Goal: Information Seeking & Learning: Learn about a topic

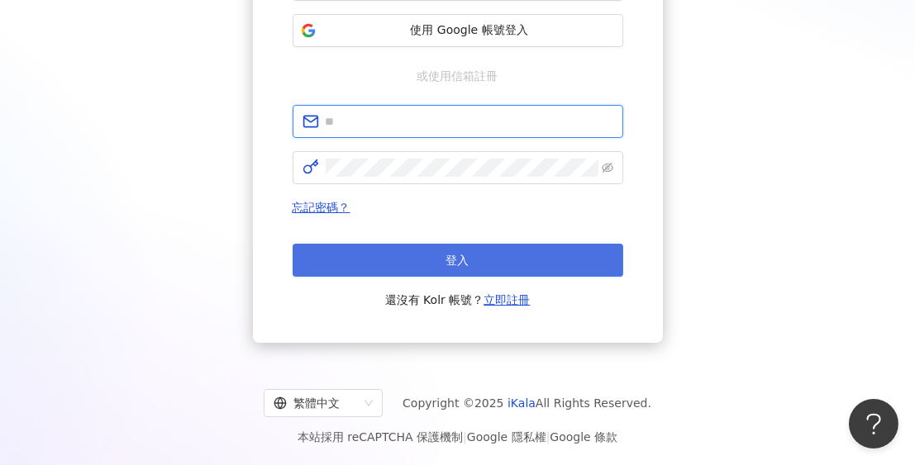
type input "**********"
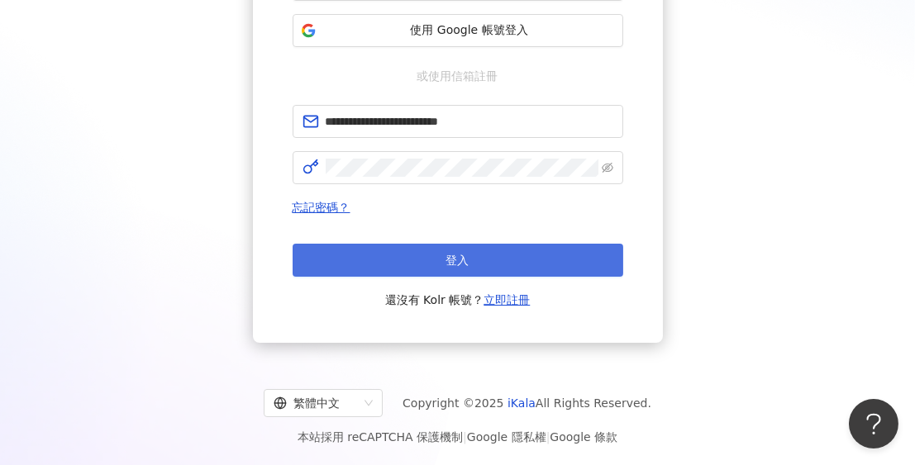
click at [412, 273] on button "登入" at bounding box center [458, 260] width 331 height 33
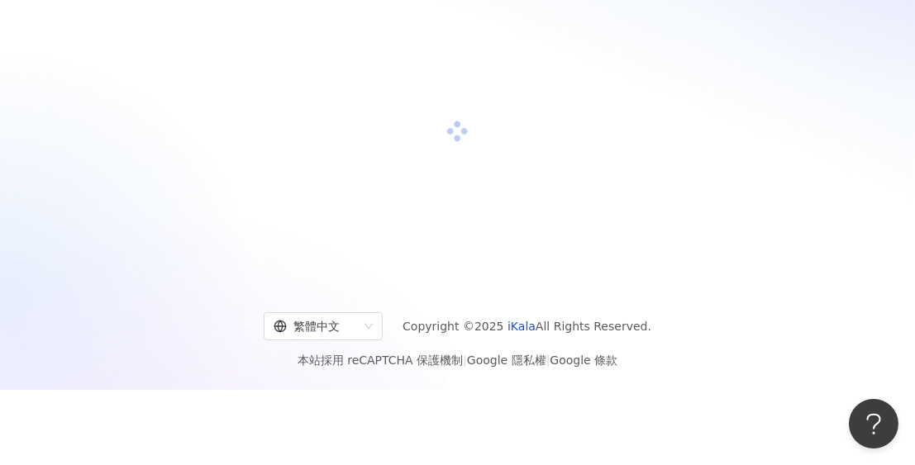
scroll to position [240, 0]
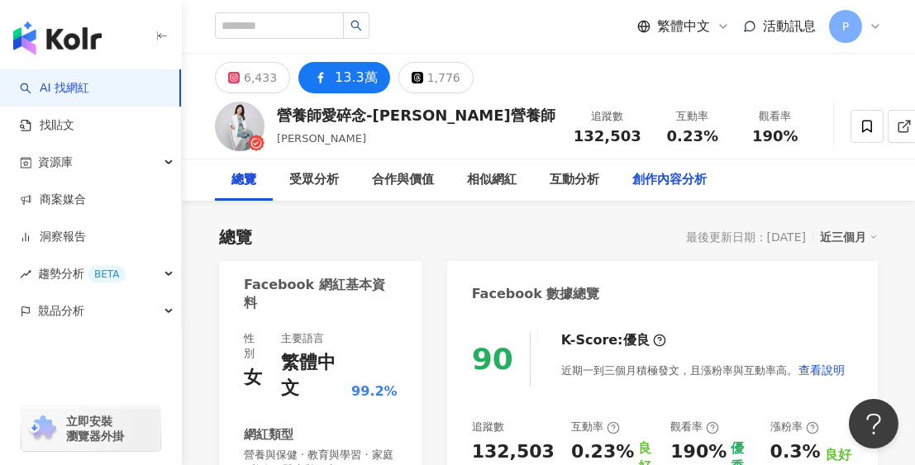
click at [655, 180] on div "創作內容分析" at bounding box center [669, 180] width 74 height 20
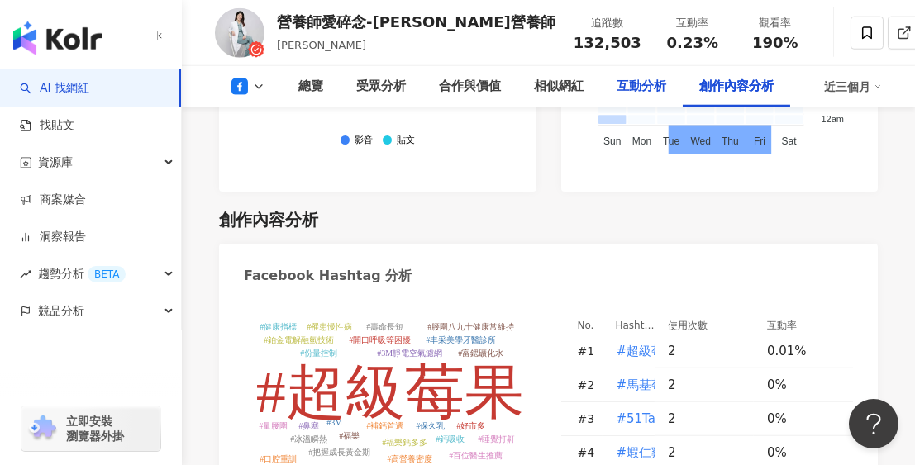
click at [645, 88] on div "互動分析" at bounding box center [642, 87] width 50 height 20
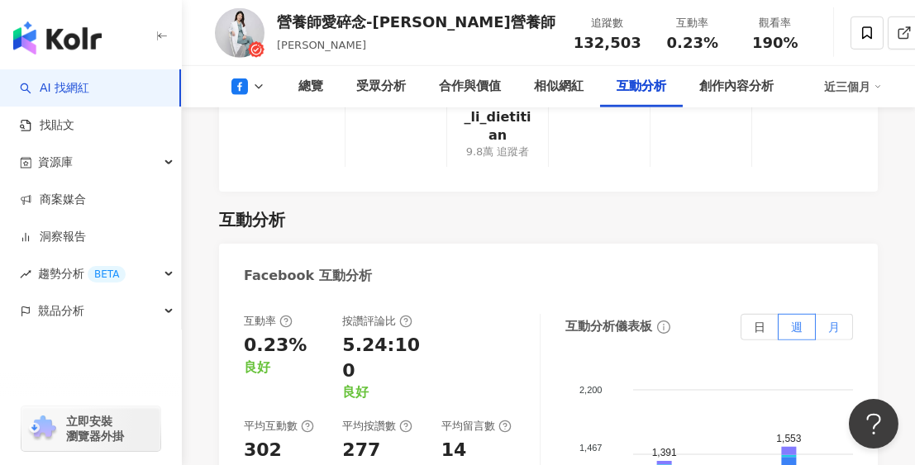
click at [828, 321] on span "月" at bounding box center [834, 327] width 12 height 13
click at [783, 314] on label "週" at bounding box center [797, 327] width 37 height 26
click at [150, 42] on div "button" at bounding box center [91, 34] width 182 height 69
click at [155, 37] on icon "button" at bounding box center [161, 36] width 13 height 13
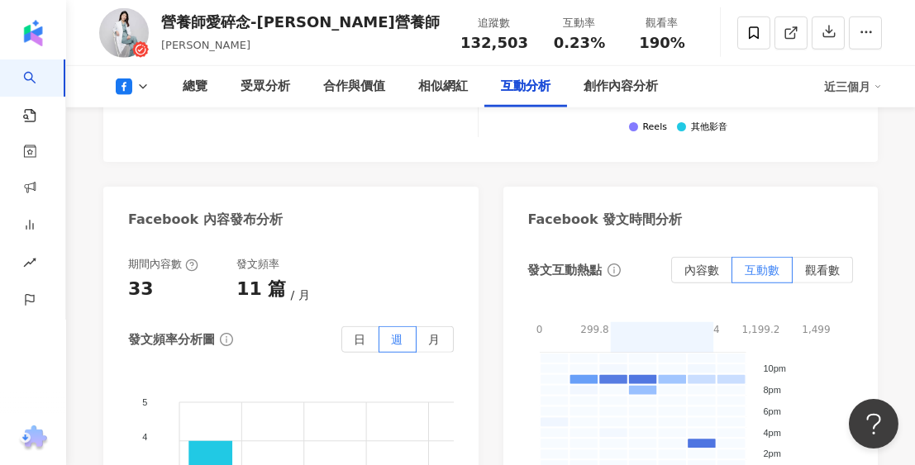
scroll to position [3657, 0]
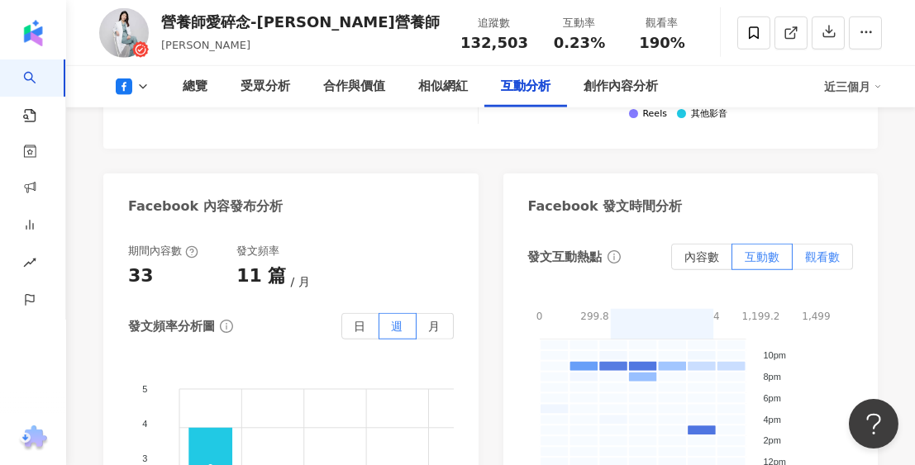
click at [819, 250] on span "觀看數" at bounding box center [822, 256] width 35 height 13
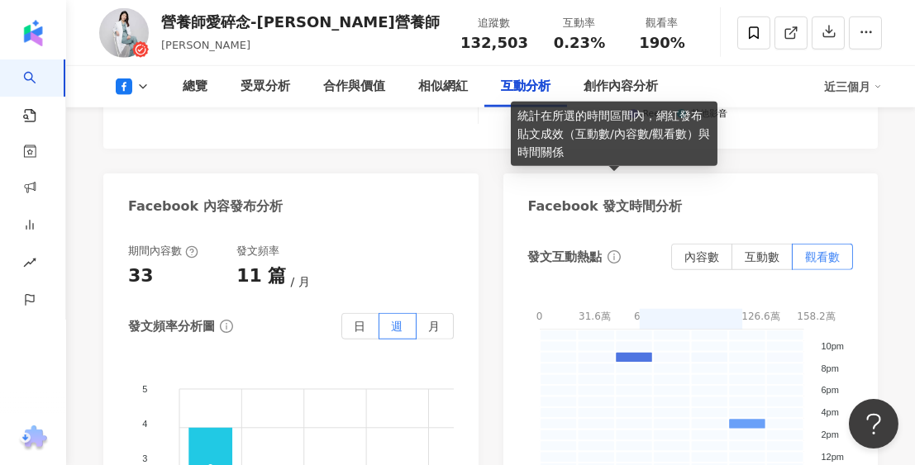
click at [614, 250] on icon "info-circle" at bounding box center [613, 256] width 13 height 13
click at [615, 250] on icon "info-circle" at bounding box center [613, 256] width 13 height 13
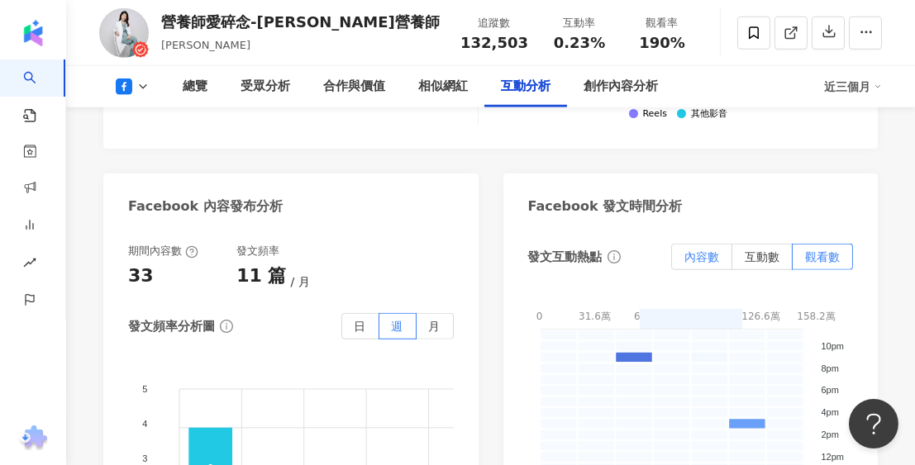
click at [709, 250] on span "內容數" at bounding box center [701, 256] width 35 height 13
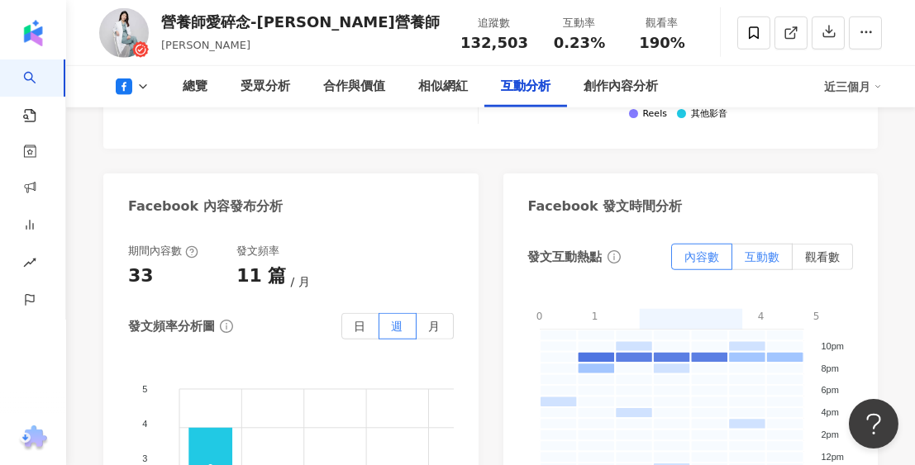
click at [755, 250] on span "互動數" at bounding box center [762, 256] width 35 height 13
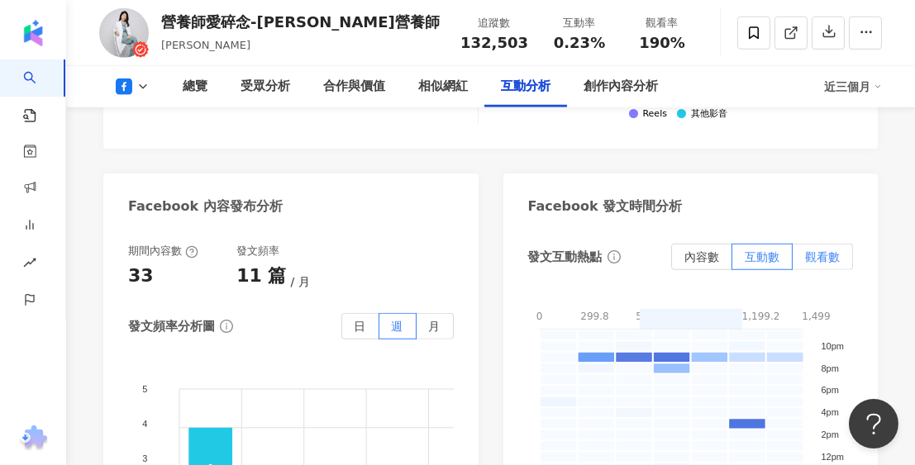
click at [813, 250] on span "觀看數" at bounding box center [822, 256] width 35 height 13
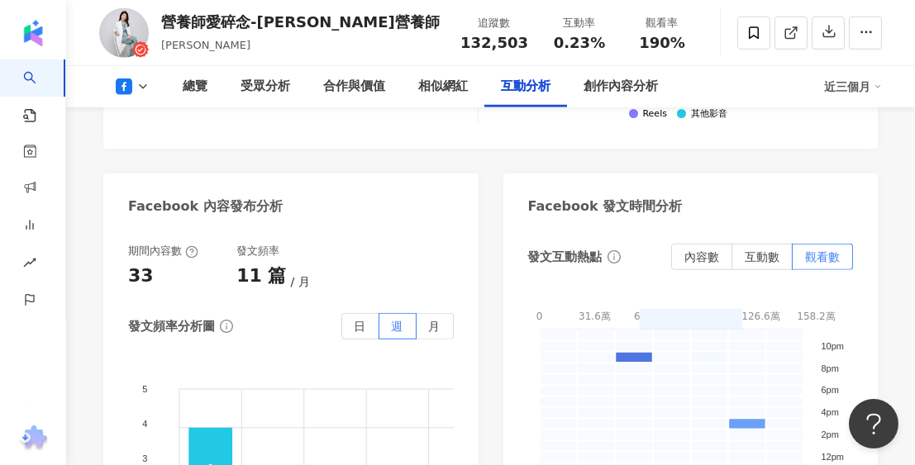
click at [806, 295] on foreignobject "0 - 316435.2 316435.2 - 632870.4 632870.4 - 949305.6 949305.6 - 1265740.8 12657…" at bounding box center [691, 460] width 326 height 331
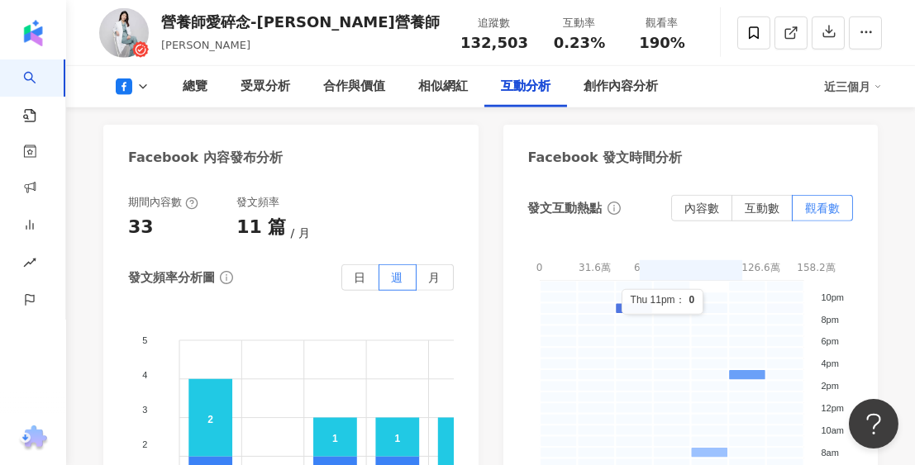
scroll to position [3740, 0]
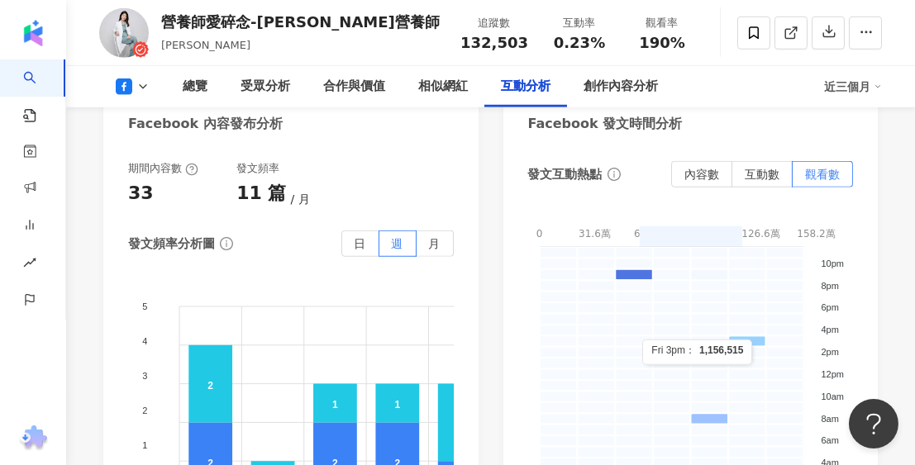
click at [755, 336] on rect at bounding box center [747, 341] width 38 height 11
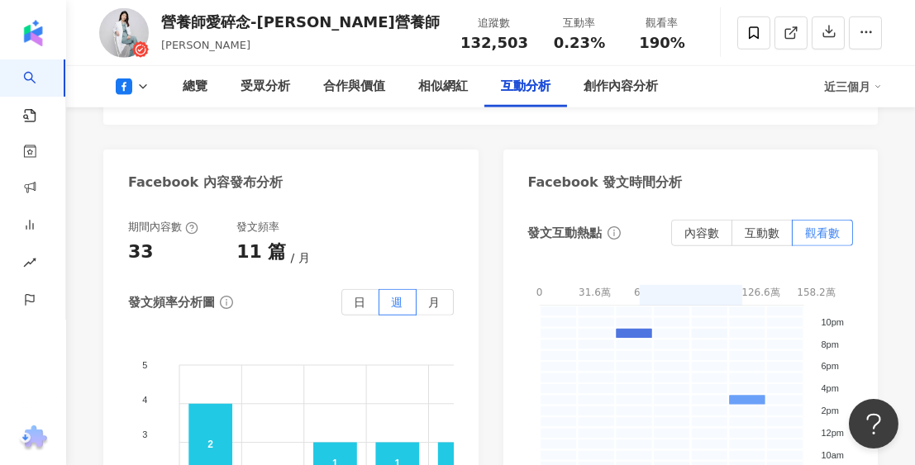
scroll to position [3657, 0]
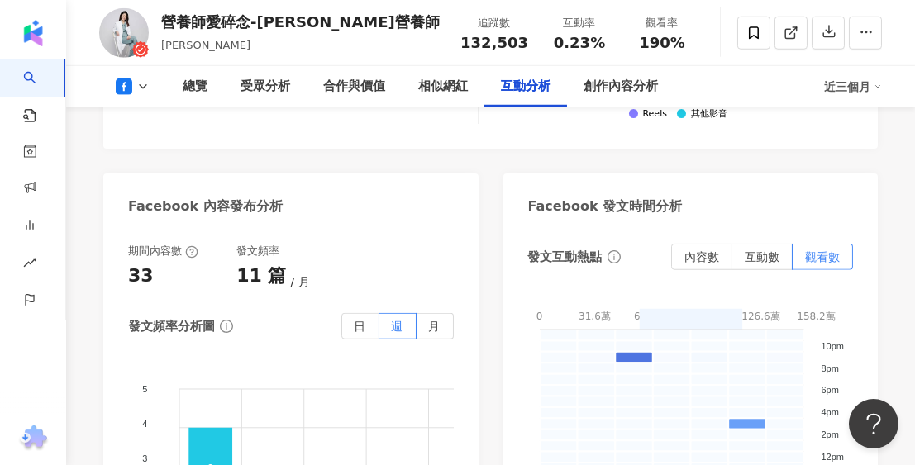
click at [888, 39] on div "營養師愛碎念-[PERSON_NAME]營養師 [PERSON_NAME] 追蹤數 132,503 互動率 0.23% 觀看率 190%" at bounding box center [490, 32] width 849 height 65
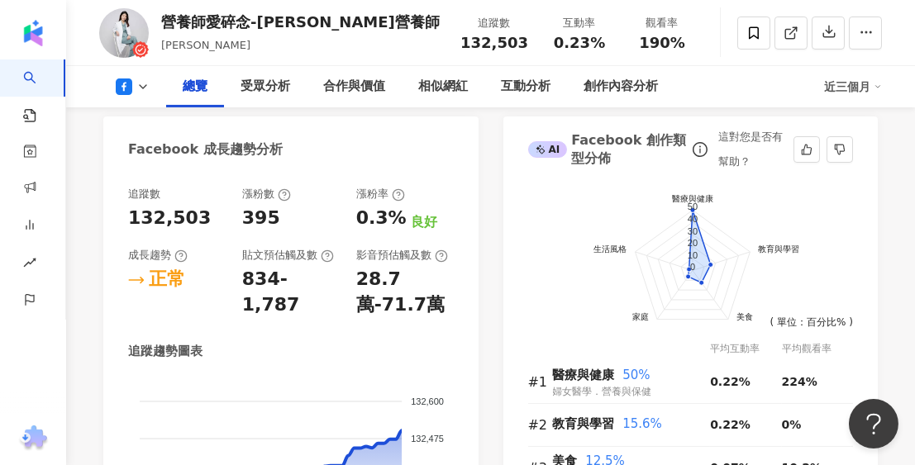
scroll to position [930, 0]
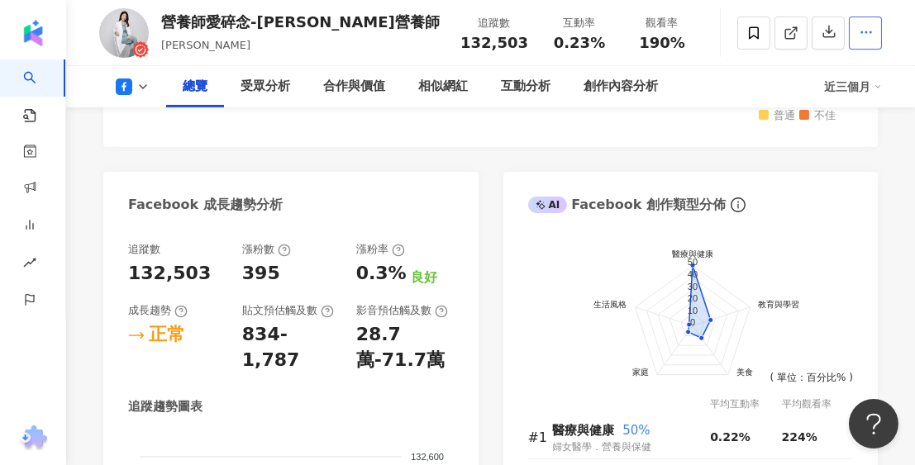
click at [868, 32] on icon "button" at bounding box center [866, 32] width 15 height 15
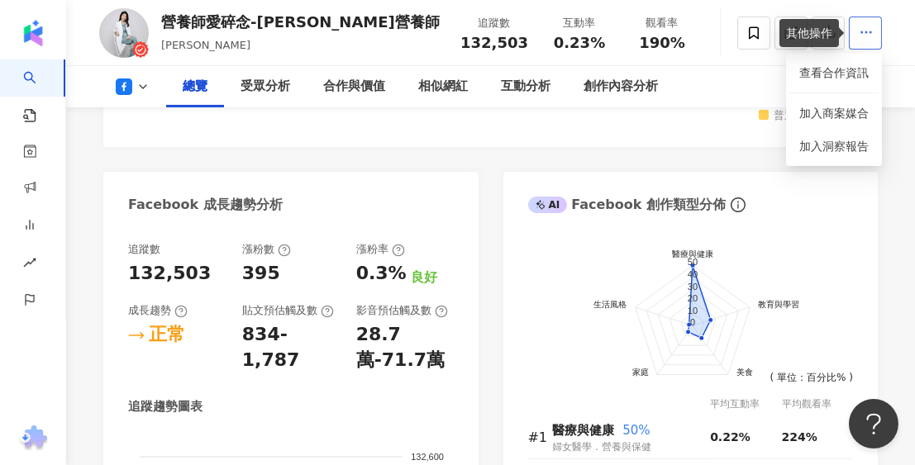
click at [868, 36] on icon "button" at bounding box center [866, 32] width 15 height 15
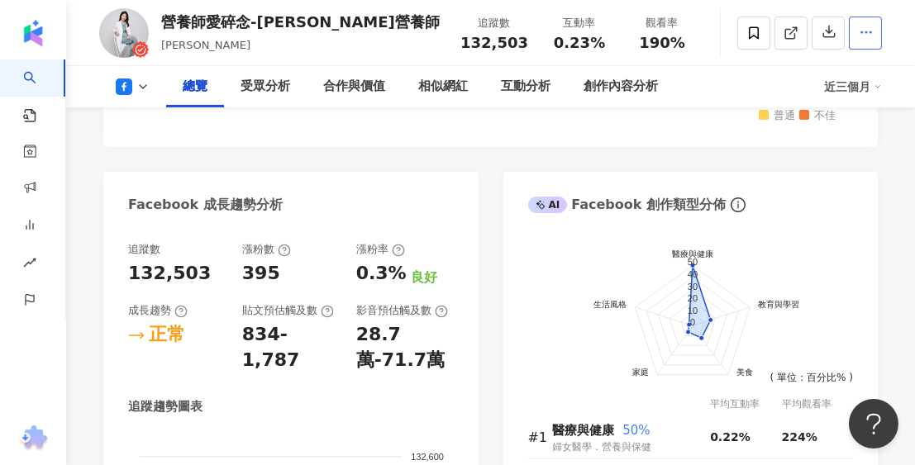
click at [868, 39] on icon "button" at bounding box center [866, 32] width 15 height 15
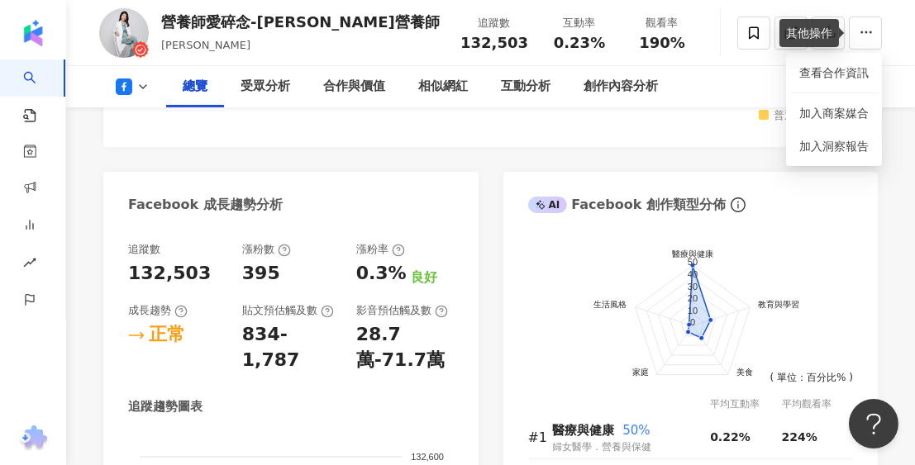
drag, startPoint x: 879, startPoint y: 32, endPoint x: 847, endPoint y: 34, distance: 32.3
click at [880, 32] on button "button" at bounding box center [865, 33] width 33 height 33
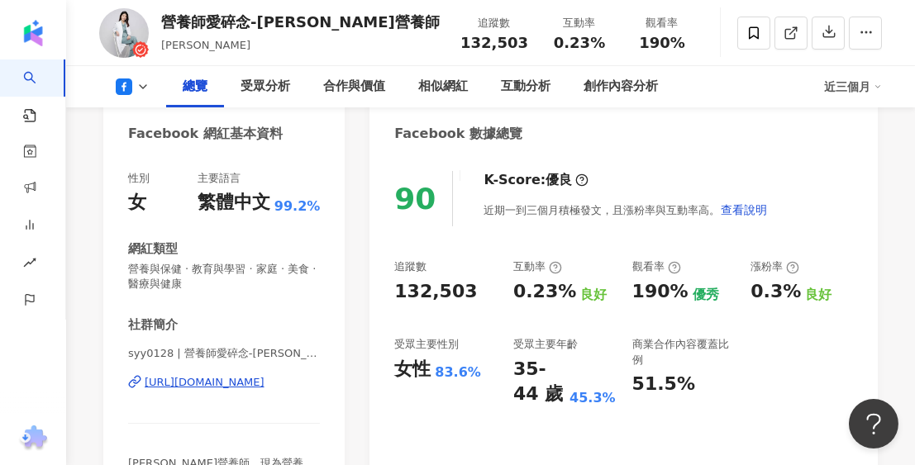
scroll to position [167, 0]
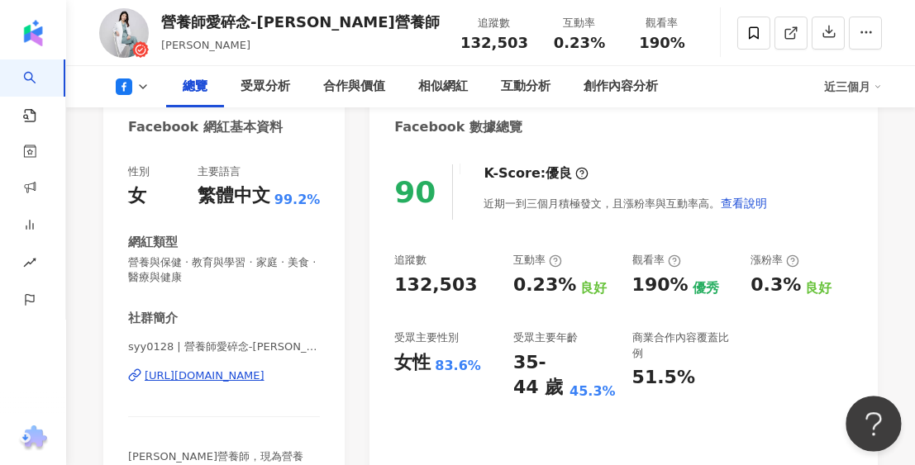
click at [877, 426] on button "Open Beacon popover" at bounding box center [870, 421] width 50 height 50
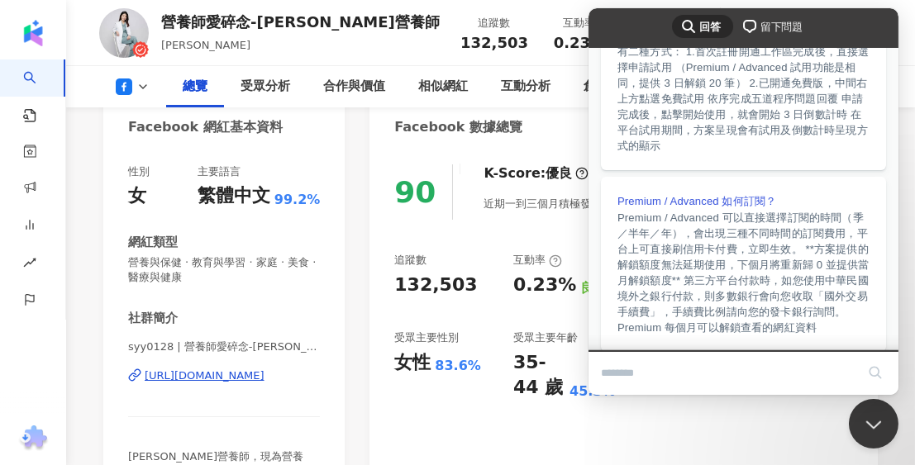
scroll to position [529, 0]
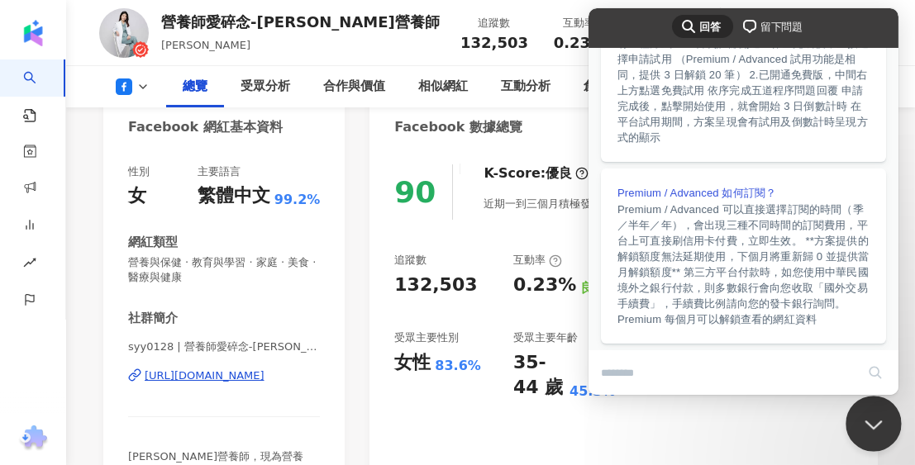
drag, startPoint x: 859, startPoint y: 436, endPoint x: 869, endPoint y: 403, distance: 33.7
click at [859, 435] on button "Close Beacon popover" at bounding box center [870, 421] width 50 height 50
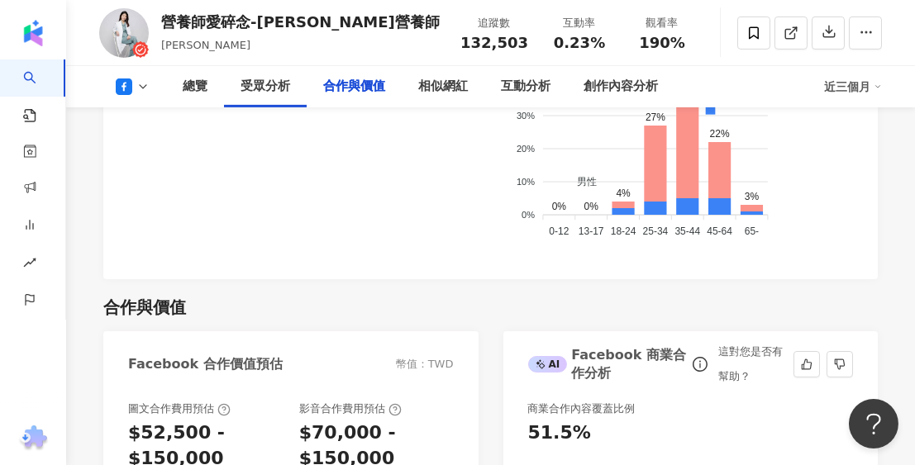
scroll to position [1903, 0]
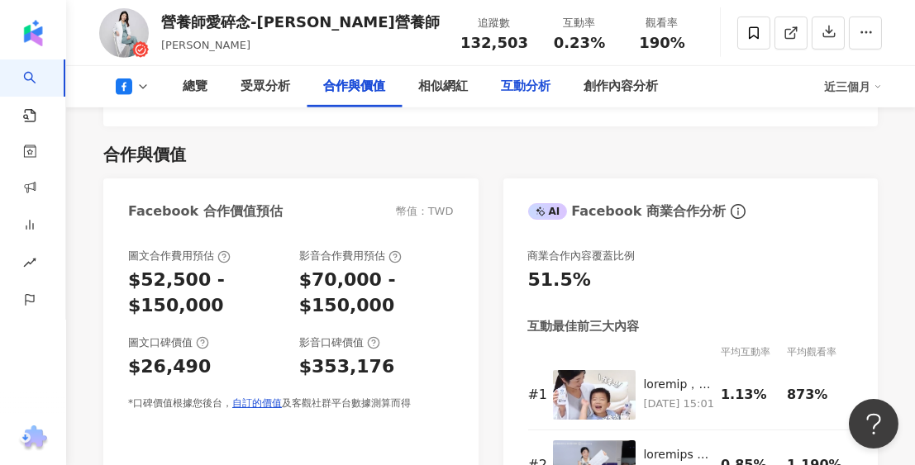
click at [539, 85] on div "互動分析" at bounding box center [526, 87] width 50 height 20
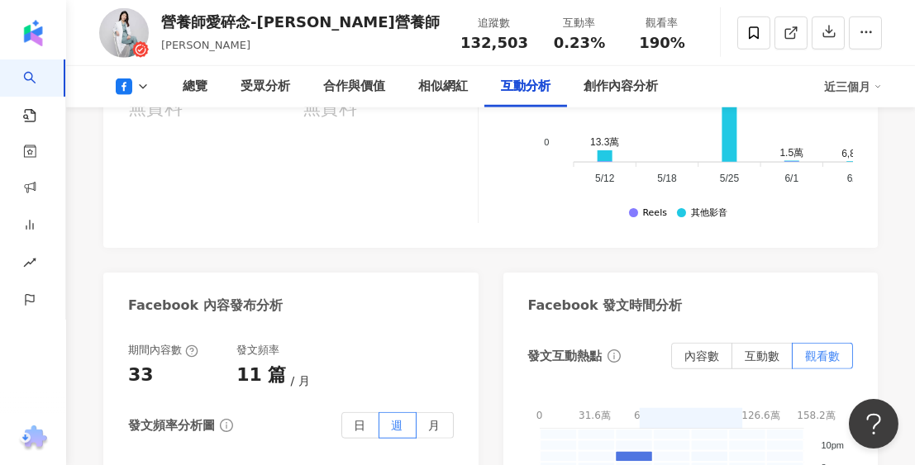
scroll to position [3608, 0]
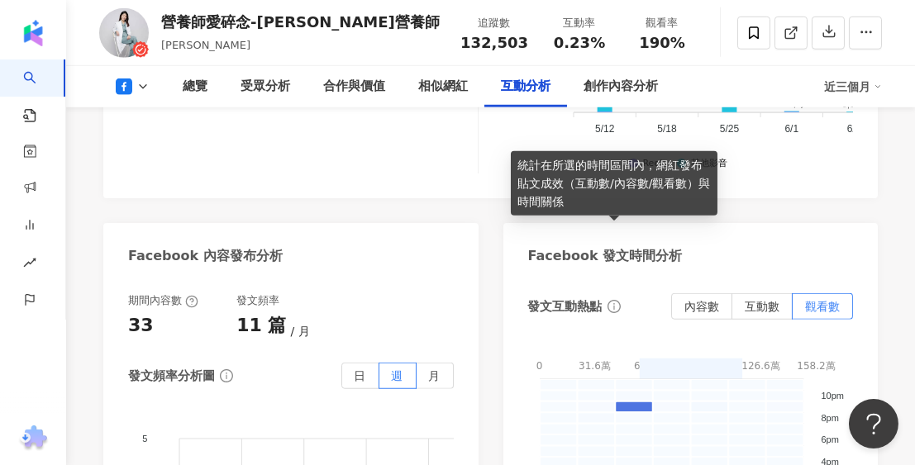
click at [613, 303] on icon "info-circle" at bounding box center [614, 306] width 2 height 7
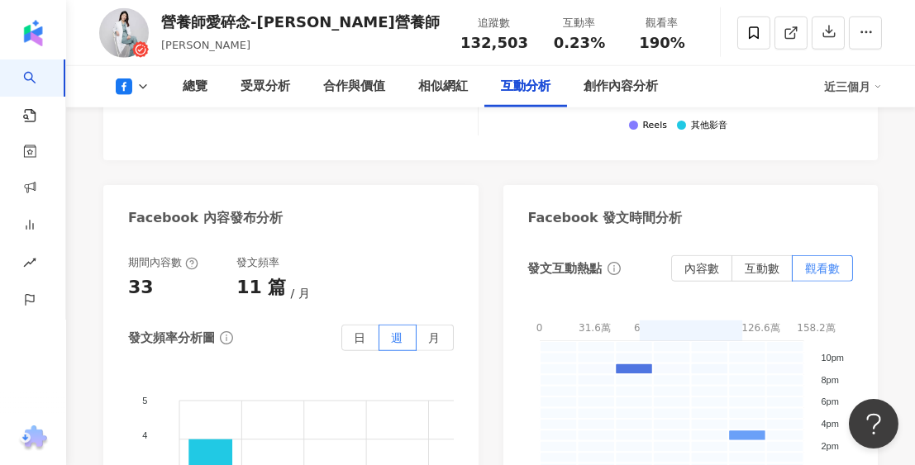
scroll to position [3690, 0]
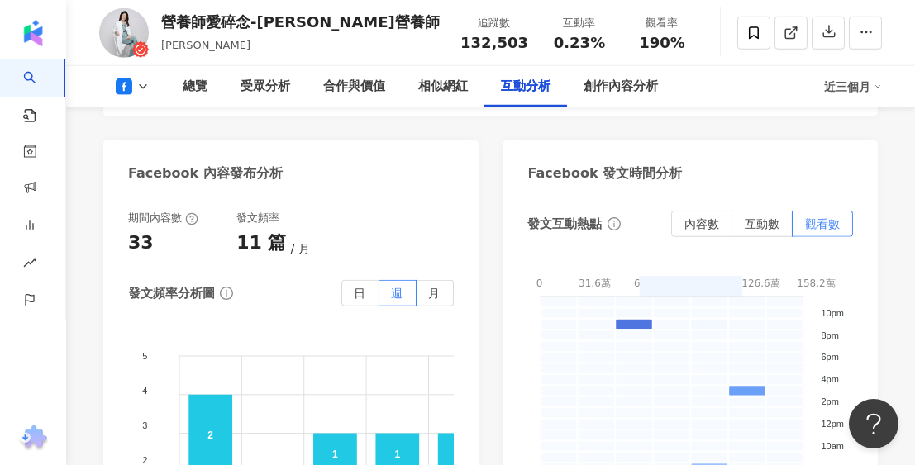
click at [869, 87] on div "近三個月" at bounding box center [853, 87] width 58 height 26
click at [871, 155] on link "近六個月" at bounding box center [860, 156] width 46 height 18
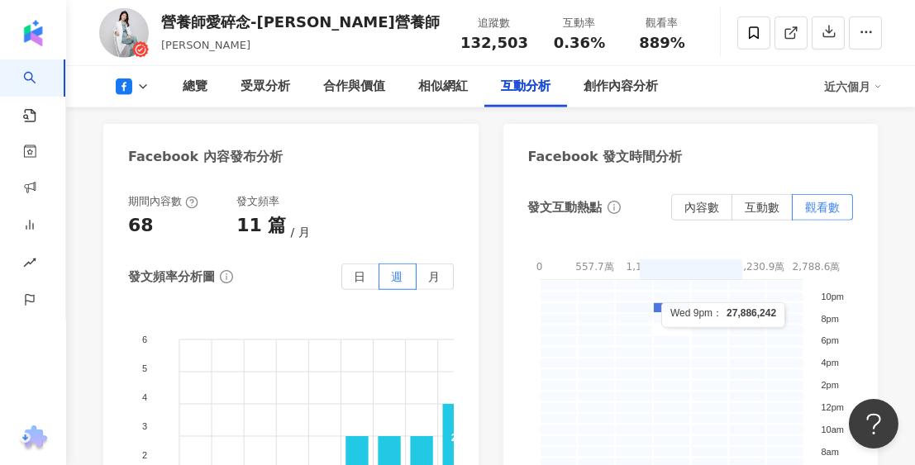
scroll to position [3805, 0]
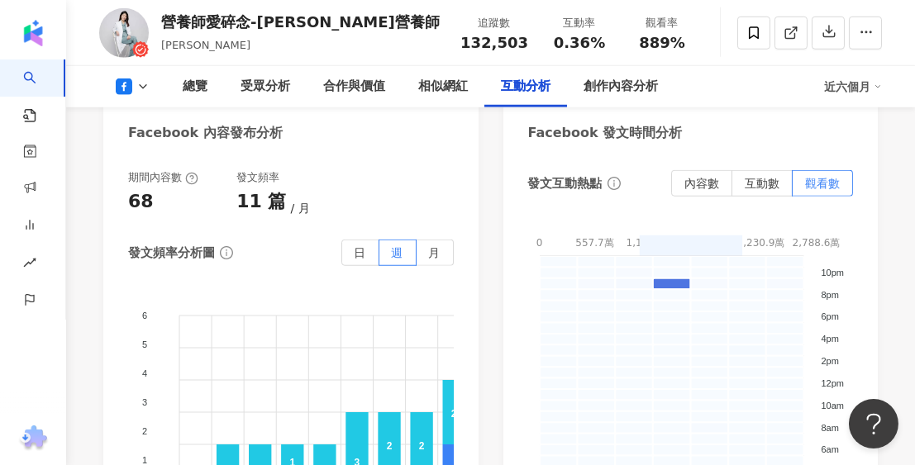
click at [856, 89] on div "近六個月" at bounding box center [853, 87] width 58 height 26
click at [855, 152] on link "近六個月" at bounding box center [860, 156] width 46 height 18
click at [874, 154] on div "發文互動熱點 內容數 互動數 觀看數 0 557.7萬 1,115.4萬 1,673.2萬 2,230.9萬 2,788.6萬 0 - 5577248.4 5…" at bounding box center [690, 374] width 375 height 441
click at [874, 87] on icon at bounding box center [878, 87] width 8 height 8
click at [857, 118] on link "近三個月" at bounding box center [860, 123] width 46 height 18
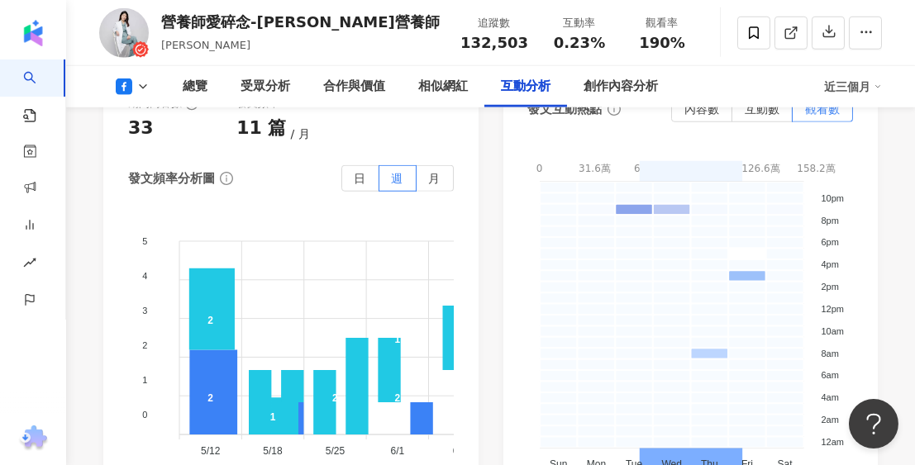
scroll to position [3772, 0]
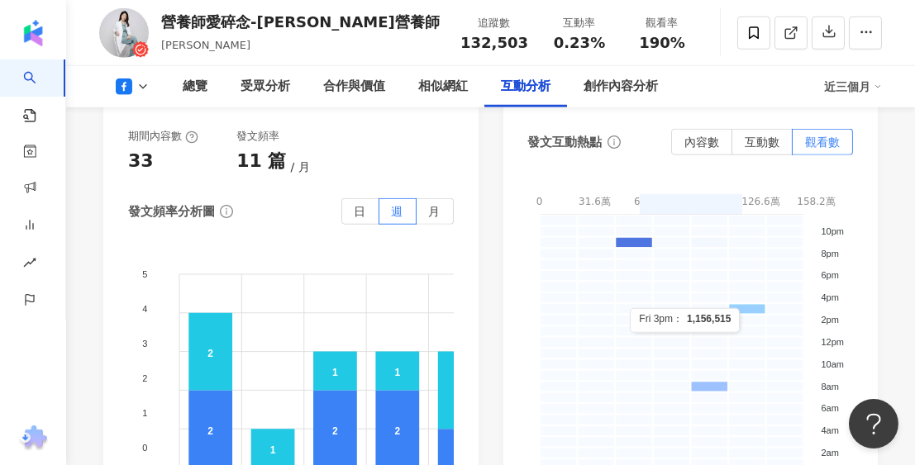
click at [741, 304] on rect at bounding box center [747, 309] width 38 height 11
click at [749, 304] on rect at bounding box center [747, 309] width 38 height 11
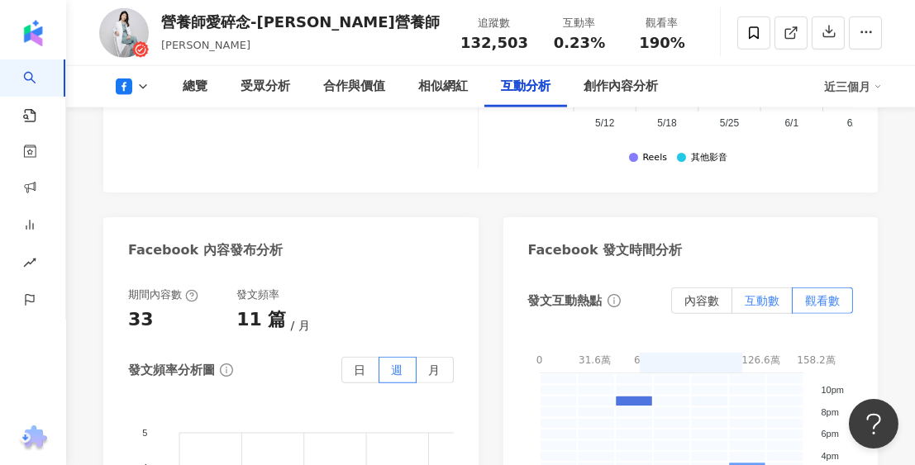
scroll to position [3607, 0]
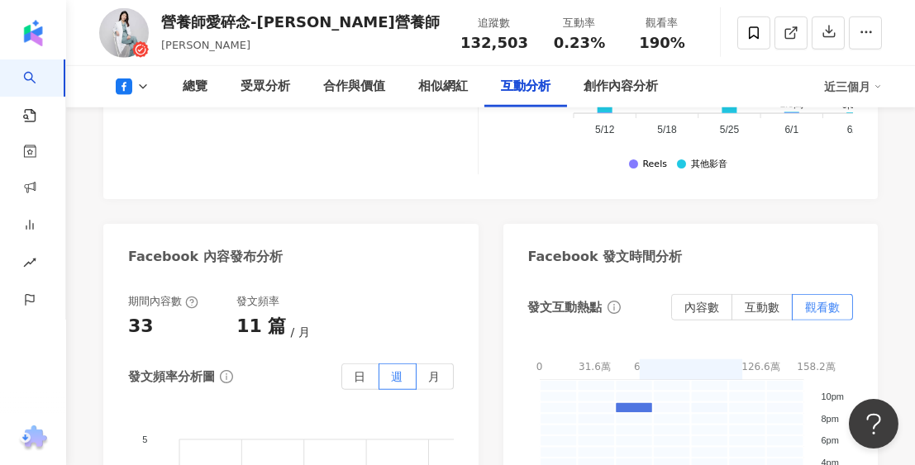
click at [648, 294] on div "發文互動熱點 內容數 互動數 觀看數" at bounding box center [691, 307] width 326 height 26
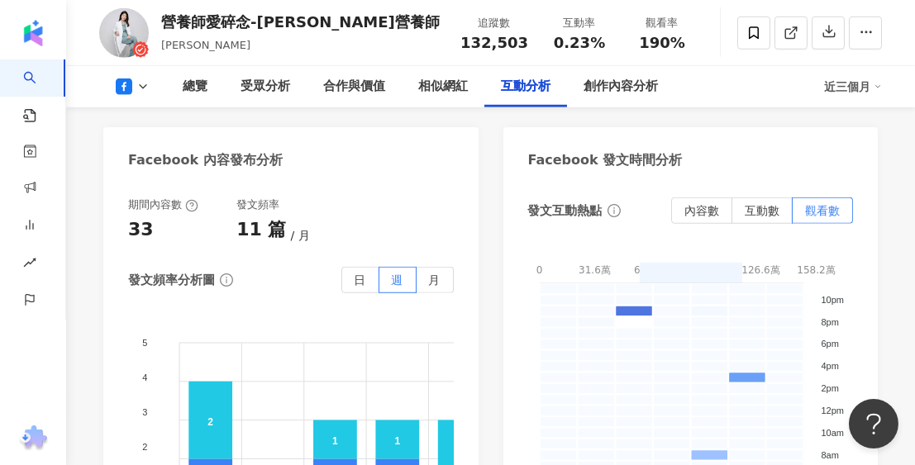
scroll to position [3689, 0]
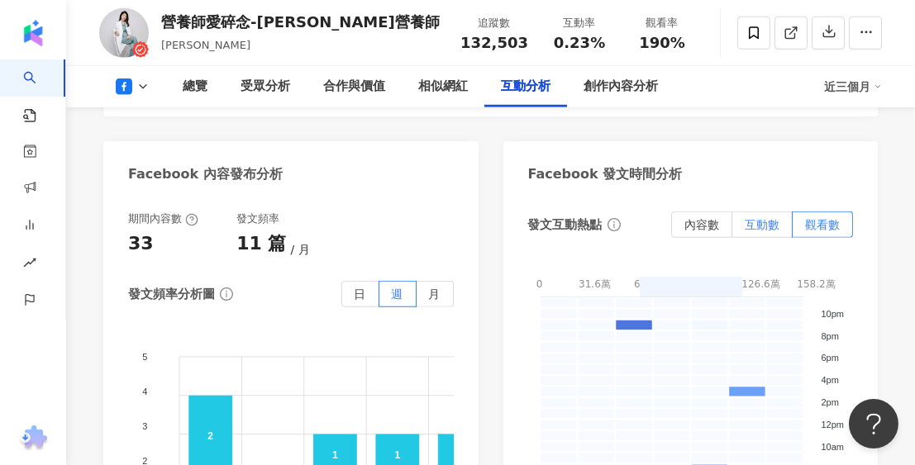
click at [773, 218] on span "互動數" at bounding box center [762, 224] width 35 height 13
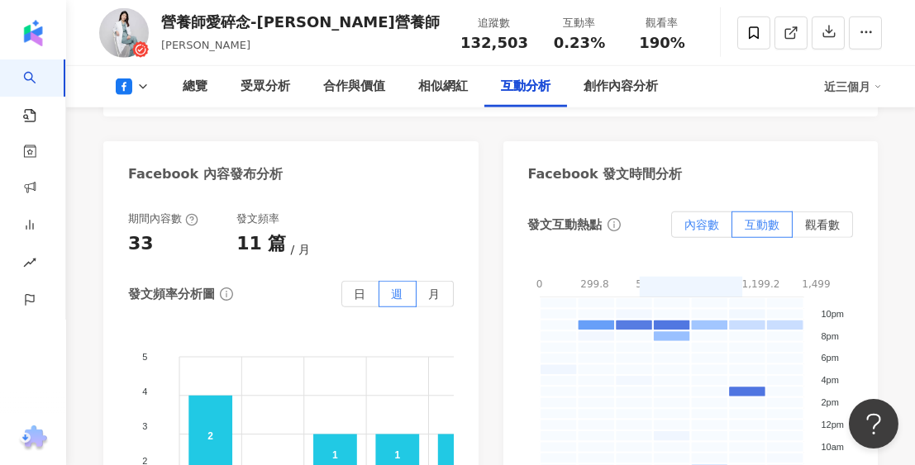
click at [712, 218] on span "內容數" at bounding box center [701, 224] width 35 height 13
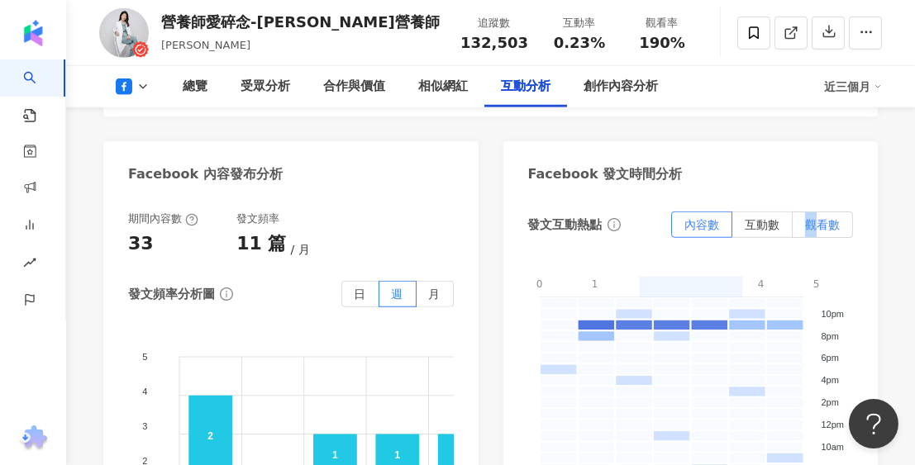
click at [811, 218] on span "觀看數" at bounding box center [822, 224] width 35 height 13
drag, startPoint x: 811, startPoint y: 155, endPoint x: 785, endPoint y: 151, distance: 26.0
click at [785, 212] on label "互動數" at bounding box center [762, 225] width 60 height 26
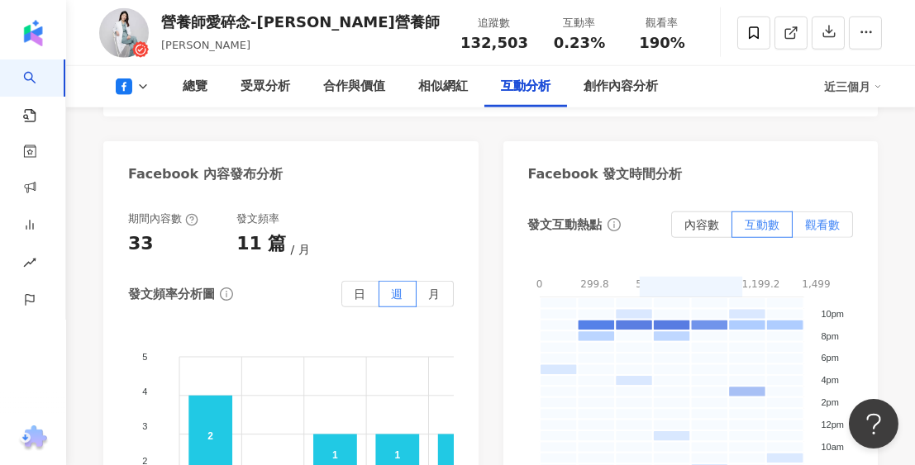
click at [837, 218] on span "觀看數" at bounding box center [822, 224] width 35 height 13
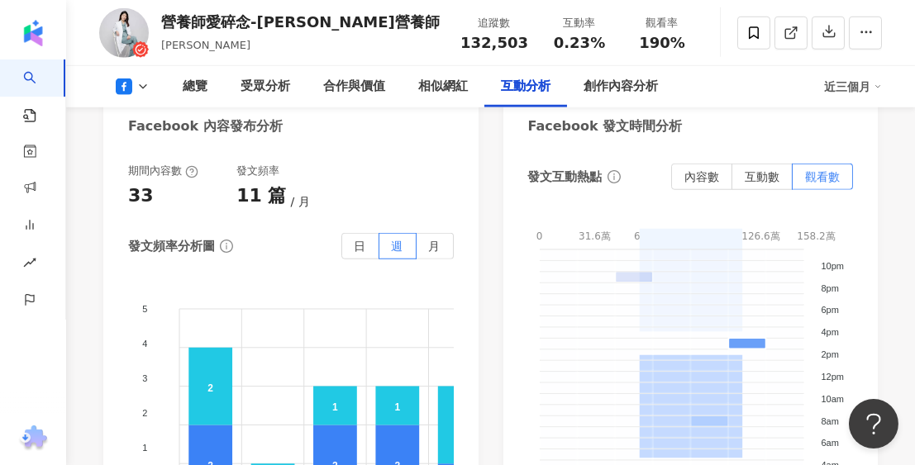
scroll to position [3772, 0]
